Goal: Find specific page/section: Find specific page/section

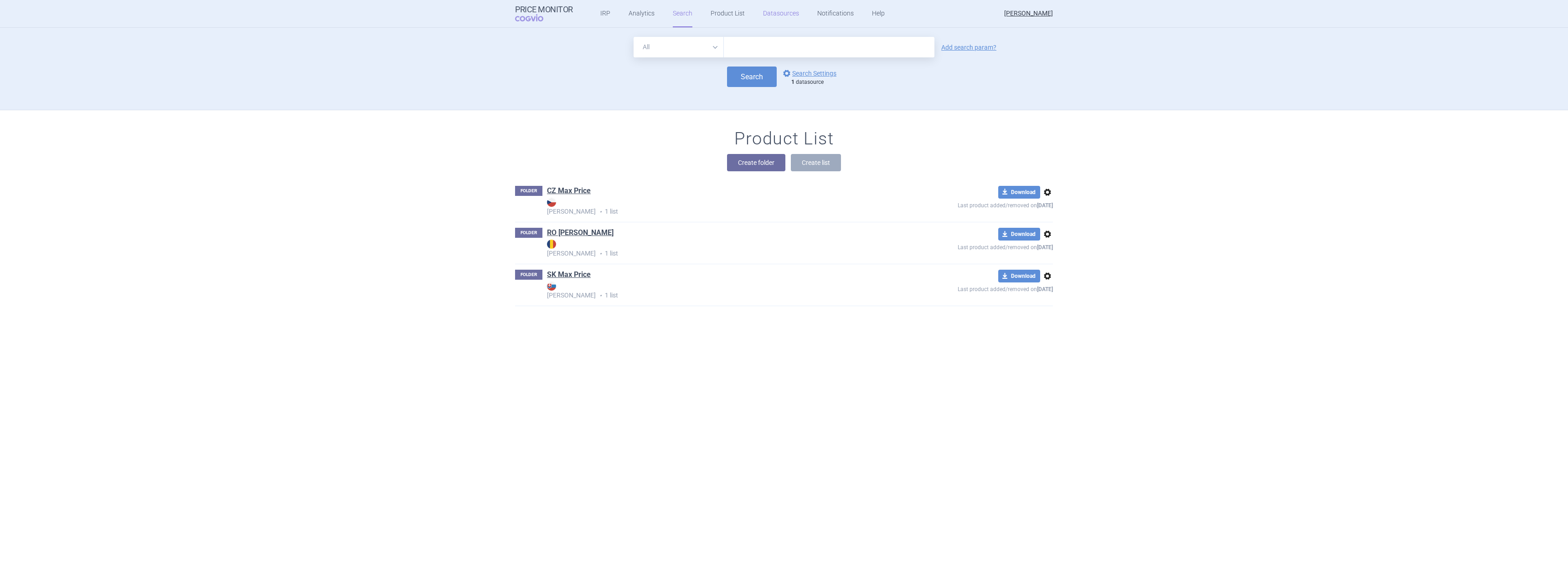
click at [792, 11] on link "Datasources" at bounding box center [780, 13] width 36 height 27
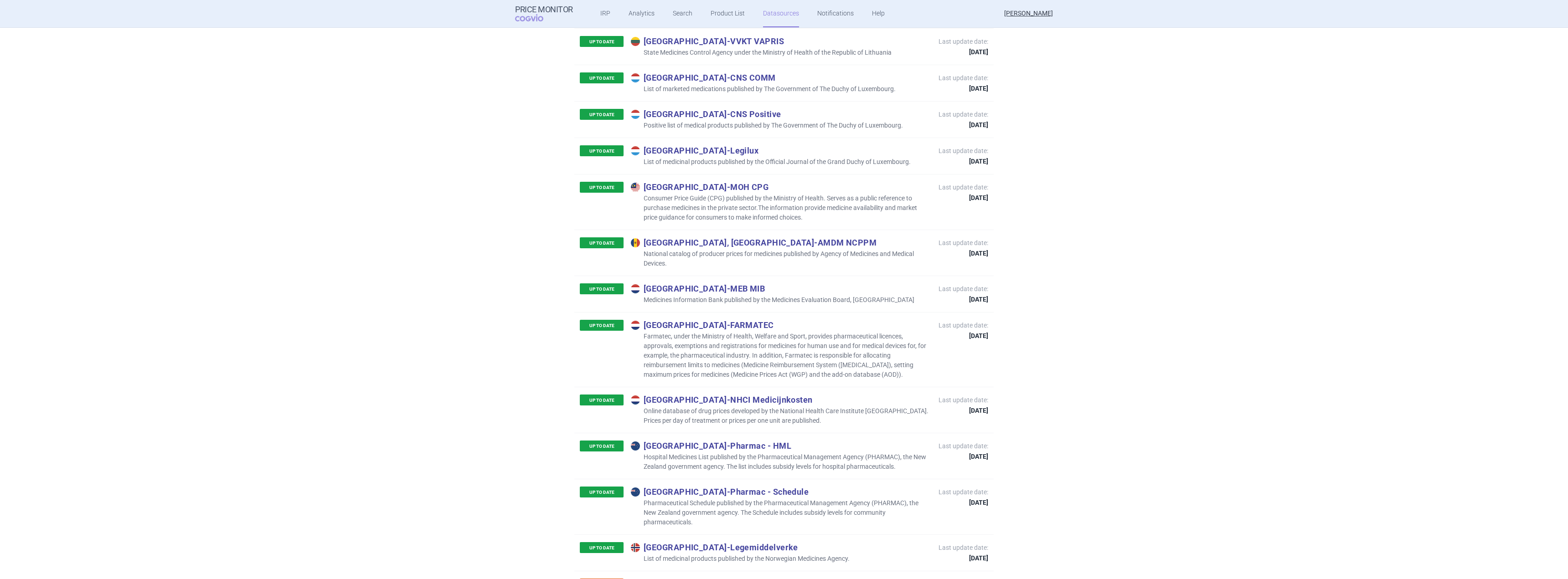
scroll to position [5217, 0]
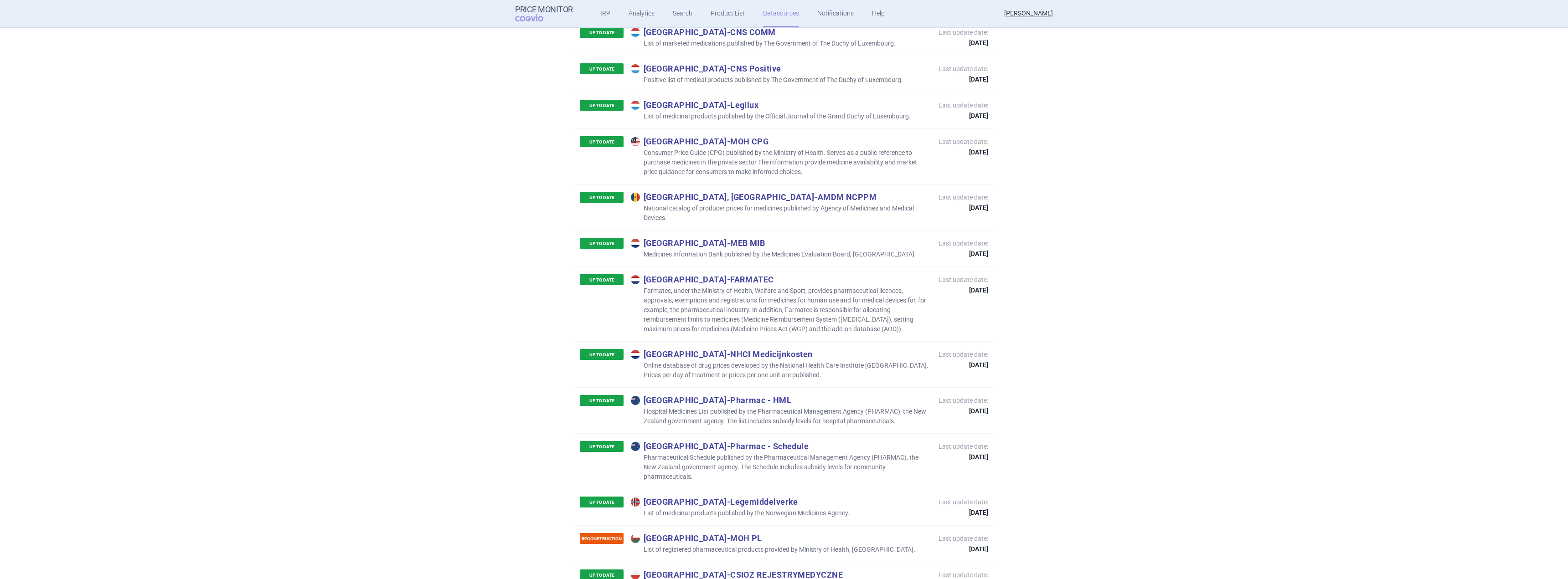
click at [676, 441] on p "New Zealand - Pharmac - Schedule" at bounding box center [780, 446] width 299 height 10
click at [751, 441] on p "New Zealand - Pharmac - Schedule" at bounding box center [780, 446] width 299 height 10
drag, startPoint x: 686, startPoint y: 351, endPoint x: 785, endPoint y: 369, distance: 100.6
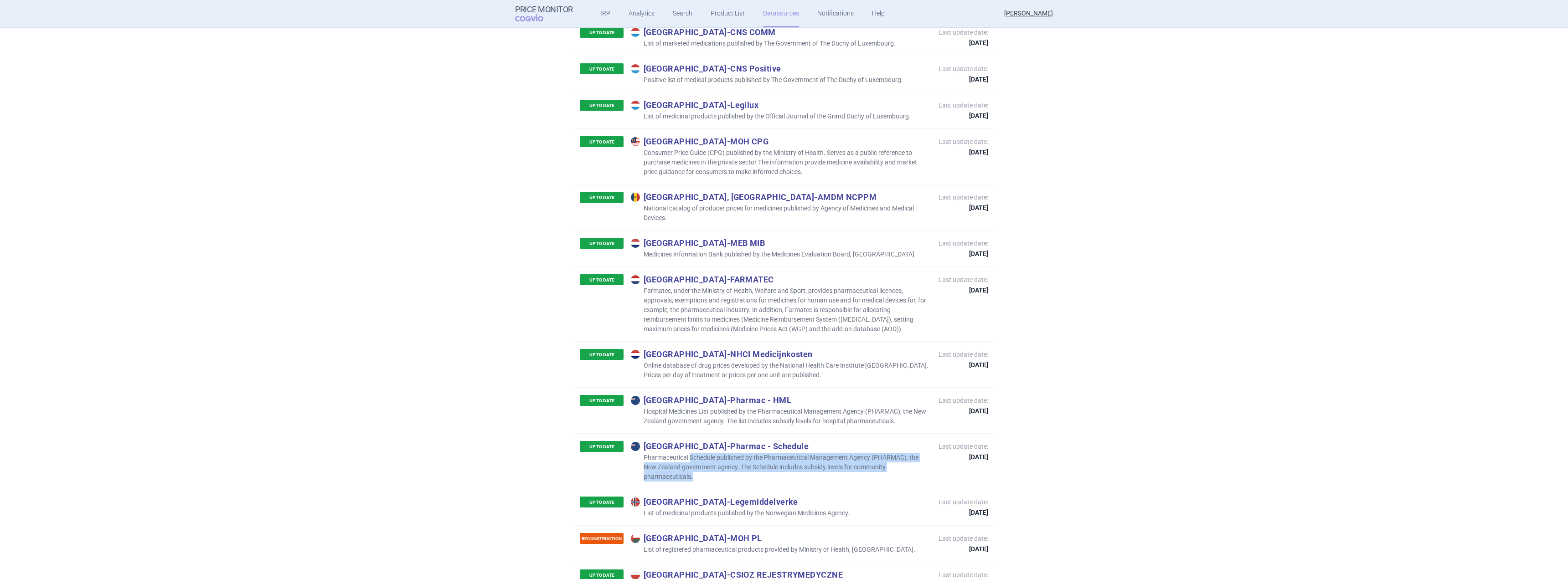
click at [785, 452] on p "Pharmaceutical Schedule published by the Pharmaceutical Management Agency (PHAR…" at bounding box center [780, 466] width 299 height 29
click at [700, 441] on p "New Zealand - Pharmac - Schedule" at bounding box center [780, 446] width 299 height 10
click at [716, 441] on p "New Zealand - Pharmac - Schedule" at bounding box center [780, 446] width 299 height 10
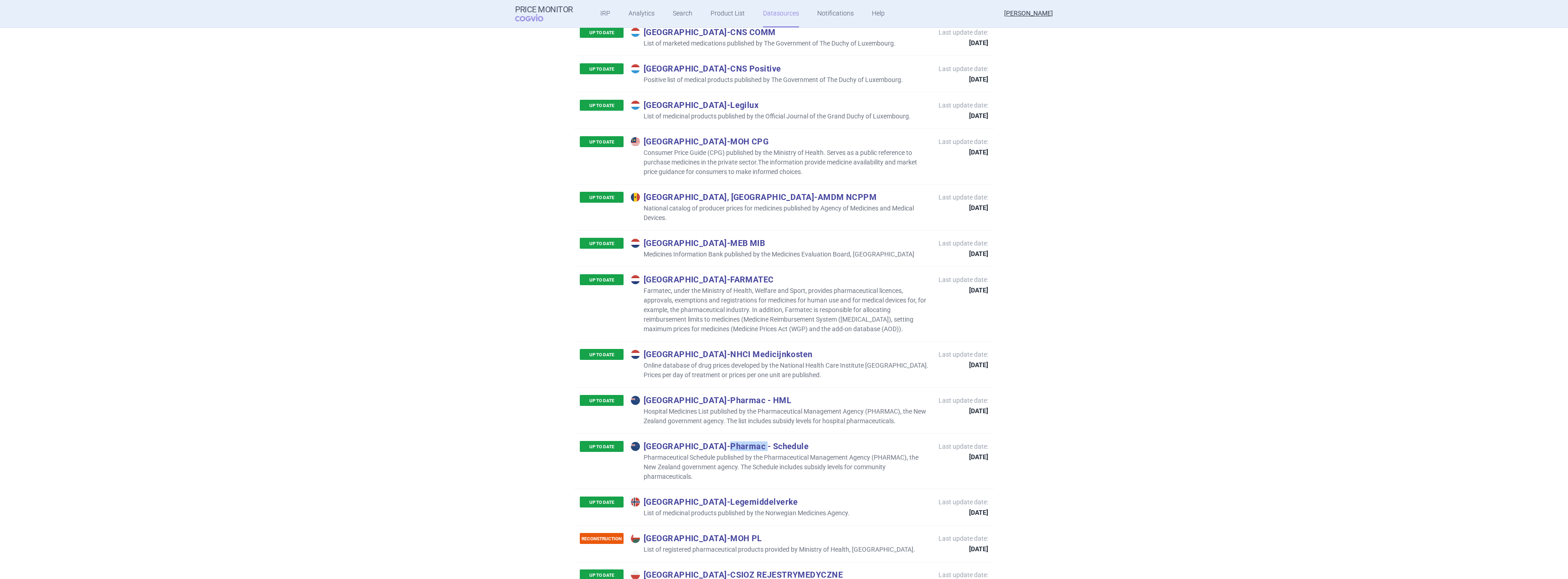
click at [716, 441] on p "New Zealand - Pharmac - Schedule" at bounding box center [780, 446] width 299 height 10
click at [743, 441] on p "New Zealand - Pharmac - Schedule" at bounding box center [780, 446] width 299 height 10
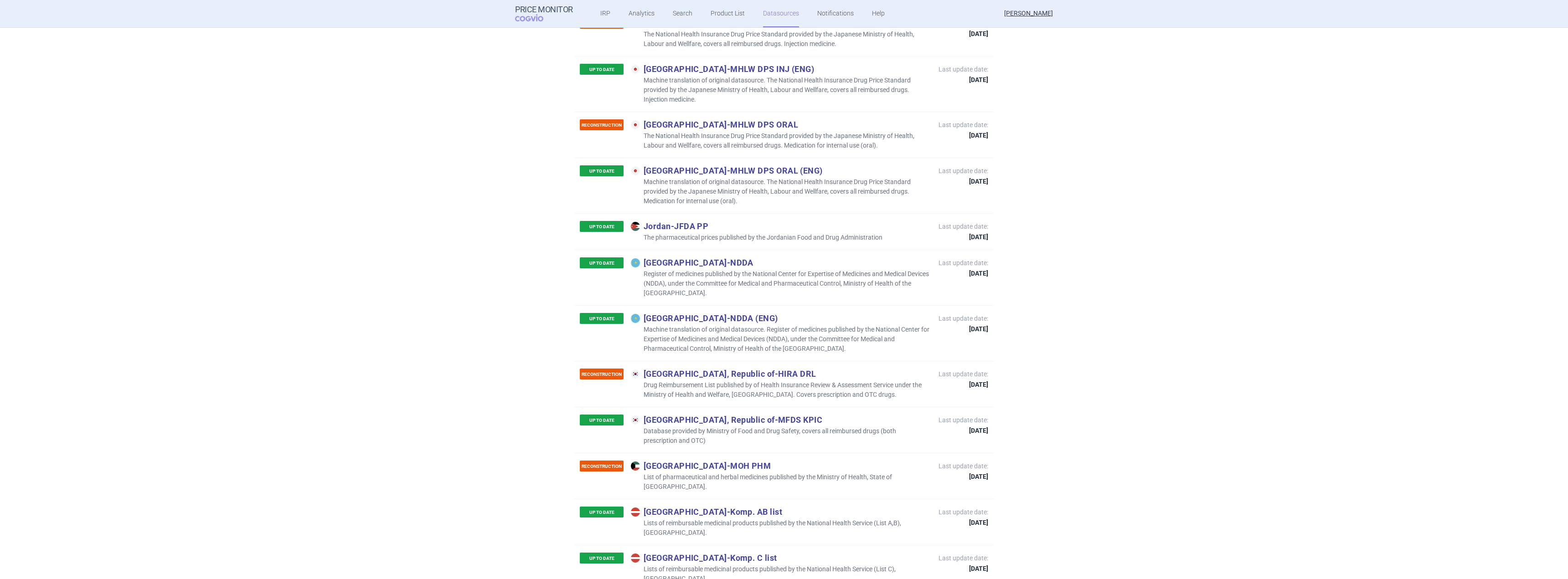
scroll to position [4124, 0]
